Goal: Information Seeking & Learning: Learn about a topic

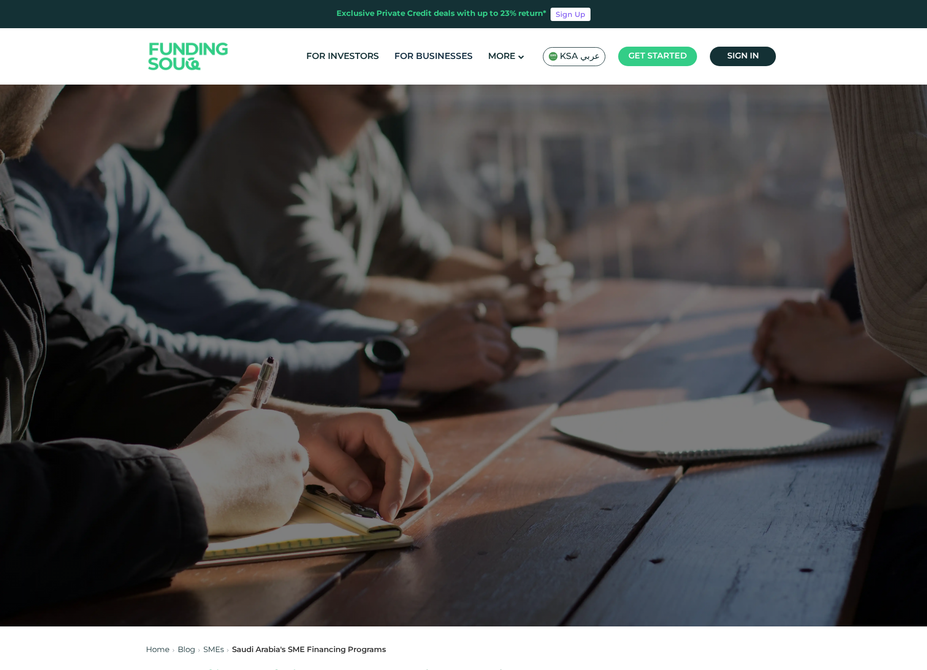
click at [444, 58] on link "For Businesses" at bounding box center [434, 56] width 84 height 17
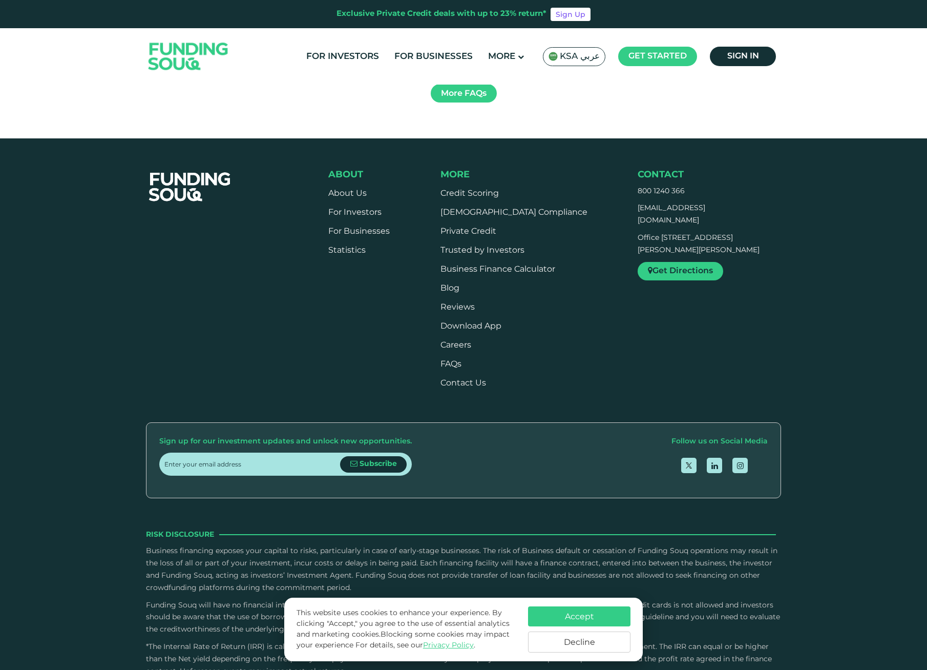
scroll to position [1808, 0]
